Goal: Book appointment/travel/reservation

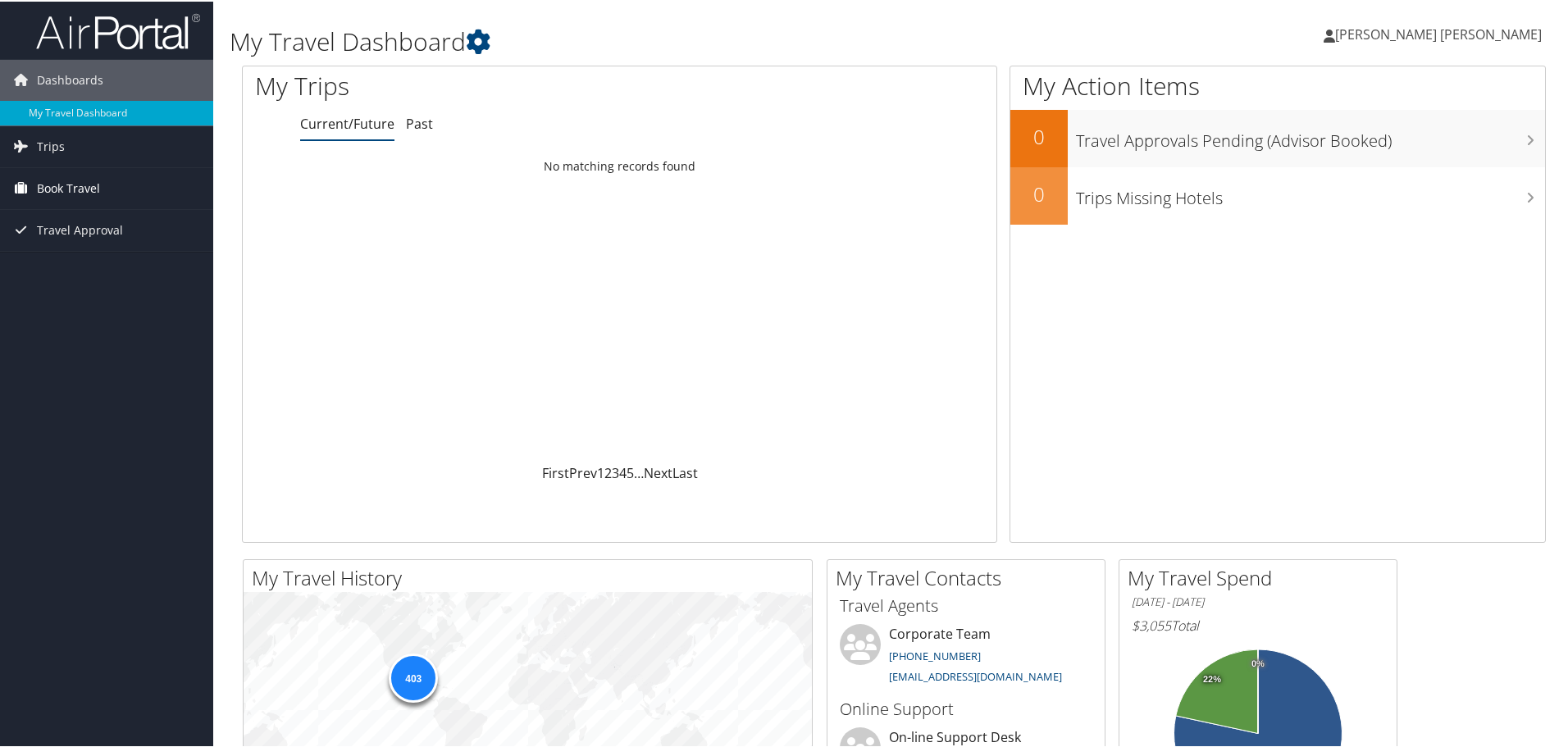
click at [133, 187] on link "Book Travel" at bounding box center [107, 187] width 213 height 41
click at [126, 262] on link "Book/Manage Online Trips" at bounding box center [107, 269] width 213 height 25
click at [82, 263] on link "Book/Manage Online Trips" at bounding box center [107, 269] width 213 height 25
